Goal: Information Seeking & Learning: Learn about a topic

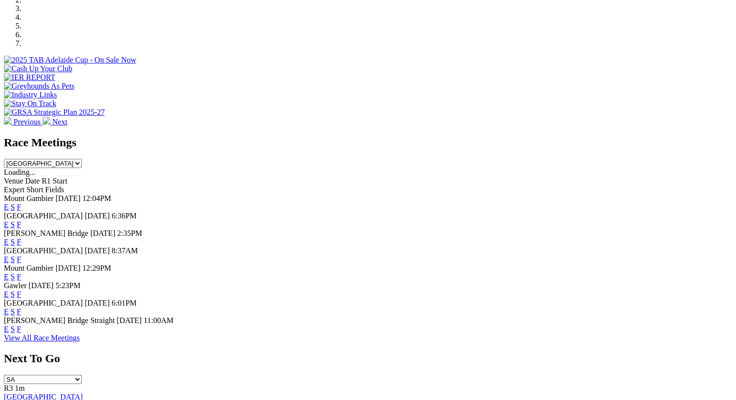
scroll to position [352, 0]
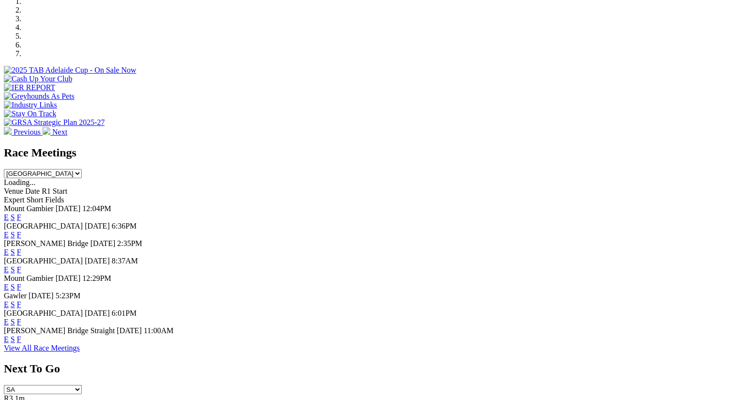
click at [21, 248] on link "F" at bounding box center [19, 252] width 4 height 8
